Goal: Entertainment & Leisure: Browse casually

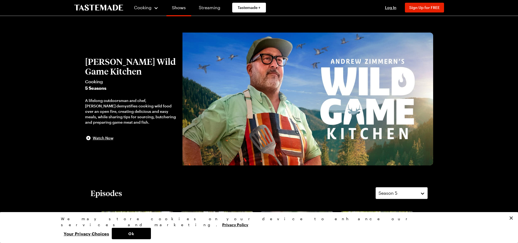
click at [180, 8] on link "Shows" at bounding box center [178, 8] width 25 height 15
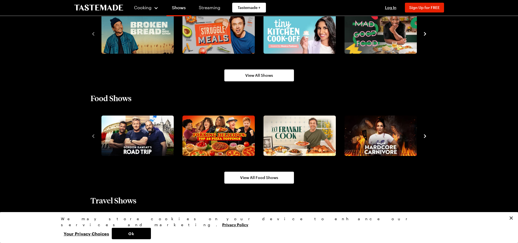
scroll to position [425, 0]
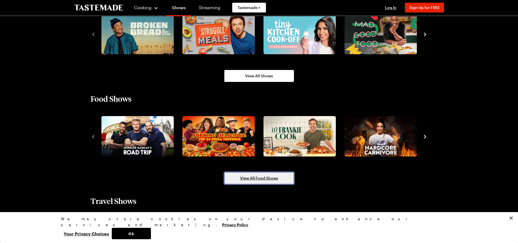
click at [249, 179] on span "View All Food Shows" at bounding box center [259, 178] width 38 height 5
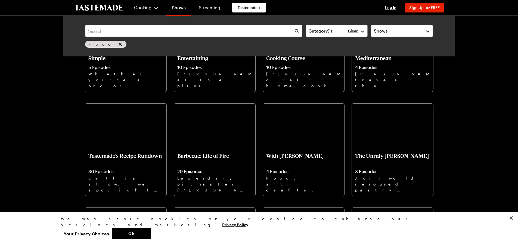
scroll to position [1277, 0]
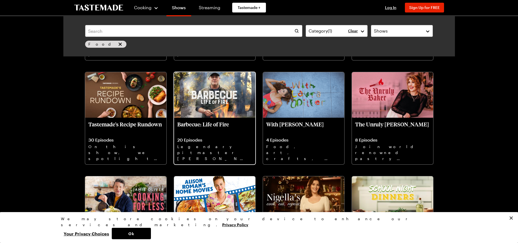
click at [211, 123] on p "Barbecue: Life of Fire" at bounding box center [214, 127] width 75 height 13
